Goal: Task Accomplishment & Management: Complete application form

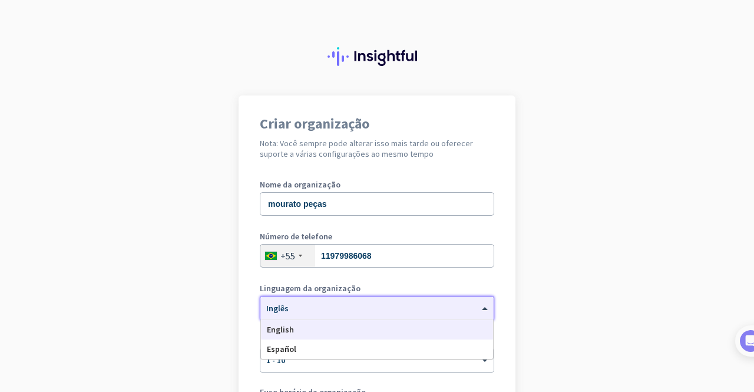
click at [308, 313] on div "× Inglês" at bounding box center [369, 308] width 219 height 10
click at [299, 346] on div "Espanhol" at bounding box center [377, 348] width 232 height 19
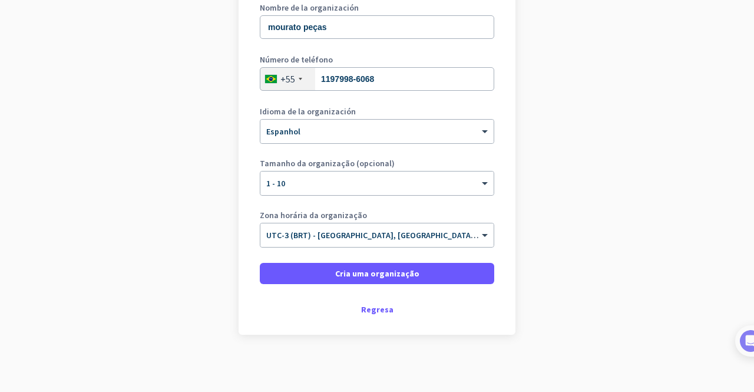
scroll to position [178, 0]
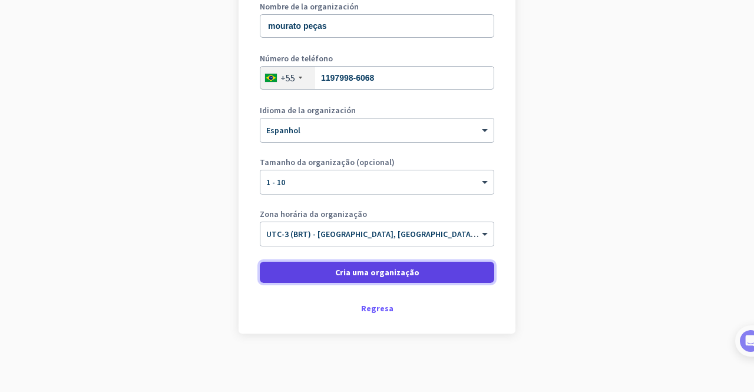
click at [398, 268] on font "Cria uma organização" at bounding box center [377, 272] width 84 height 11
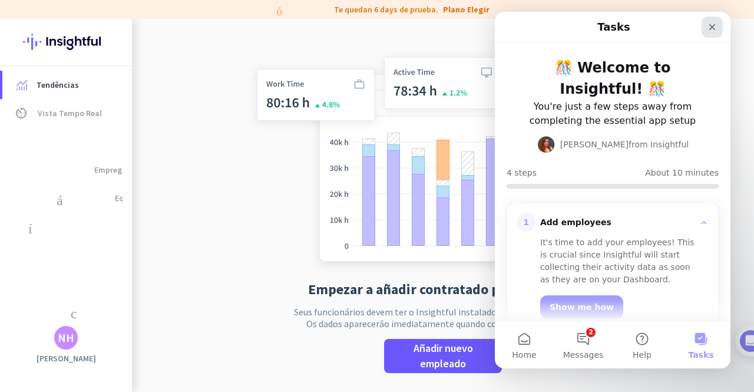
click at [710, 29] on icon "Close" at bounding box center [712, 27] width 6 height 6
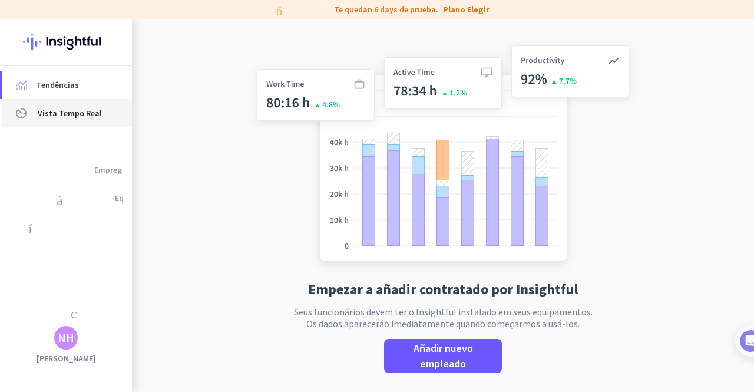
click at [46, 117] on font "Vista Tempo Real" at bounding box center [70, 113] width 64 height 11
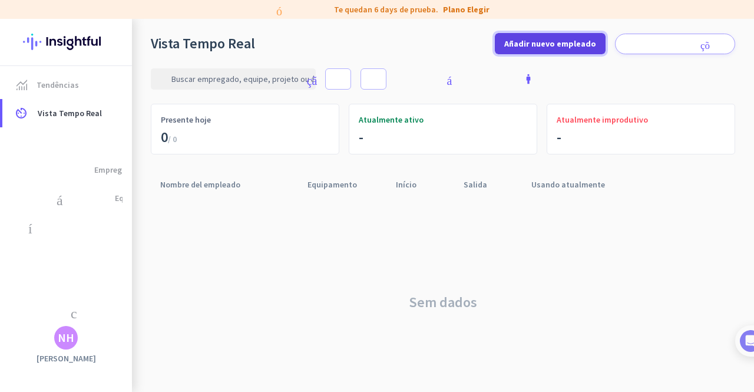
click at [546, 49] on span "Añadir nuevo empleado" at bounding box center [550, 44] width 92 height 12
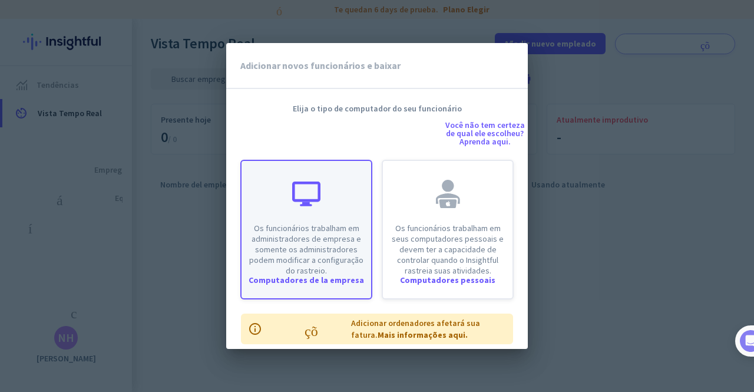
click at [318, 269] on font "Os funcionários trabalham em administradores de empresa e somente os administra…" at bounding box center [306, 249] width 114 height 53
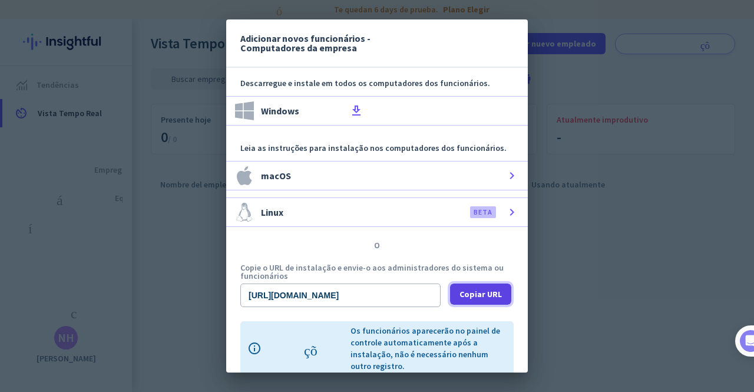
click at [479, 296] on font "Copiar URL" at bounding box center [481, 294] width 42 height 11
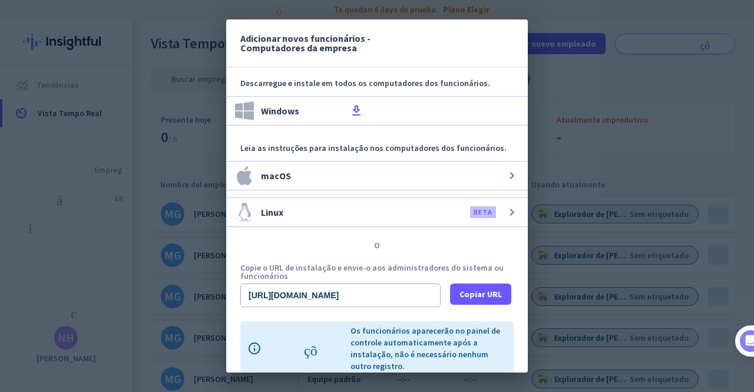
scroll to position [65, 0]
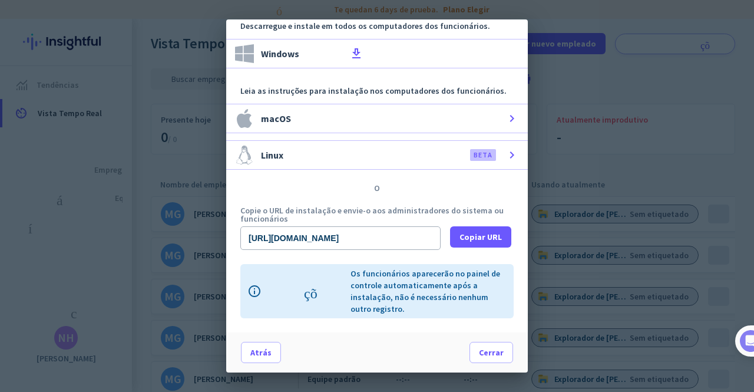
click at [586, 181] on div at bounding box center [377, 196] width 754 height 392
